Goal: Navigation & Orientation: Find specific page/section

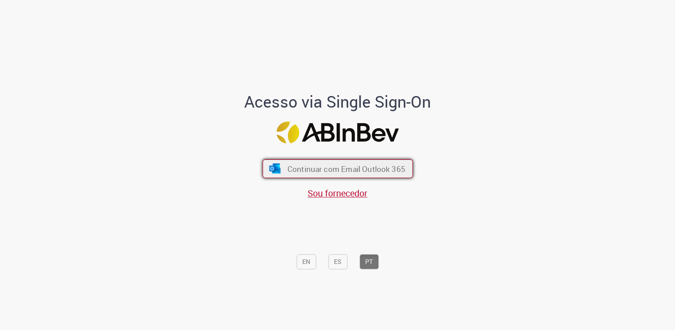
click at [358, 171] on span "Continuar com Email Outlook 365" at bounding box center [346, 168] width 118 height 10
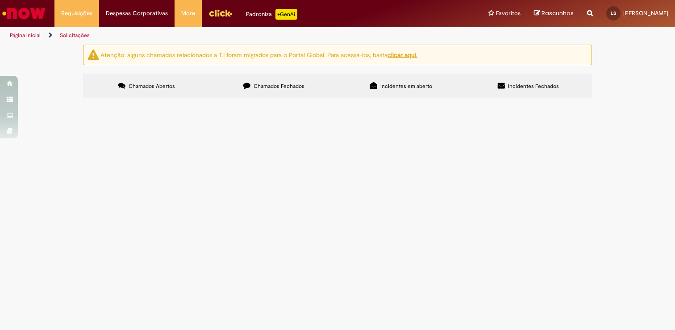
click at [297, 84] on span "Chamados Fechados" at bounding box center [279, 86] width 51 height 7
click at [154, 79] on label "Chamados Abertos" at bounding box center [146, 86] width 127 height 24
click at [85, 34] on link "Exibir Todas as Solicitações" at bounding box center [104, 36] width 98 height 10
click at [34, 38] on link "Página inicial" at bounding box center [25, 35] width 31 height 7
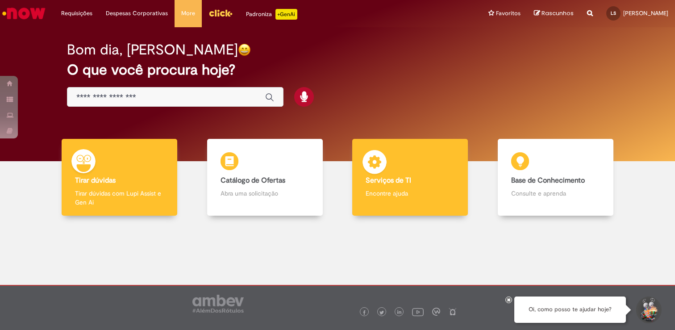
click at [391, 167] on div "Serviços de TI Serviços de TI Encontre ajuda" at bounding box center [410, 177] width 116 height 77
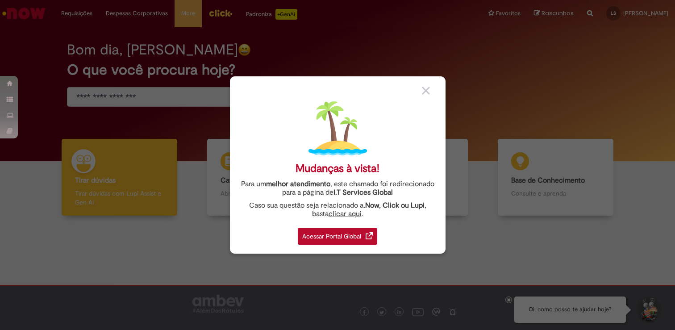
click at [324, 242] on div "Acessar Portal Global" at bounding box center [337, 236] width 79 height 17
